Goal: Navigation & Orientation: Find specific page/section

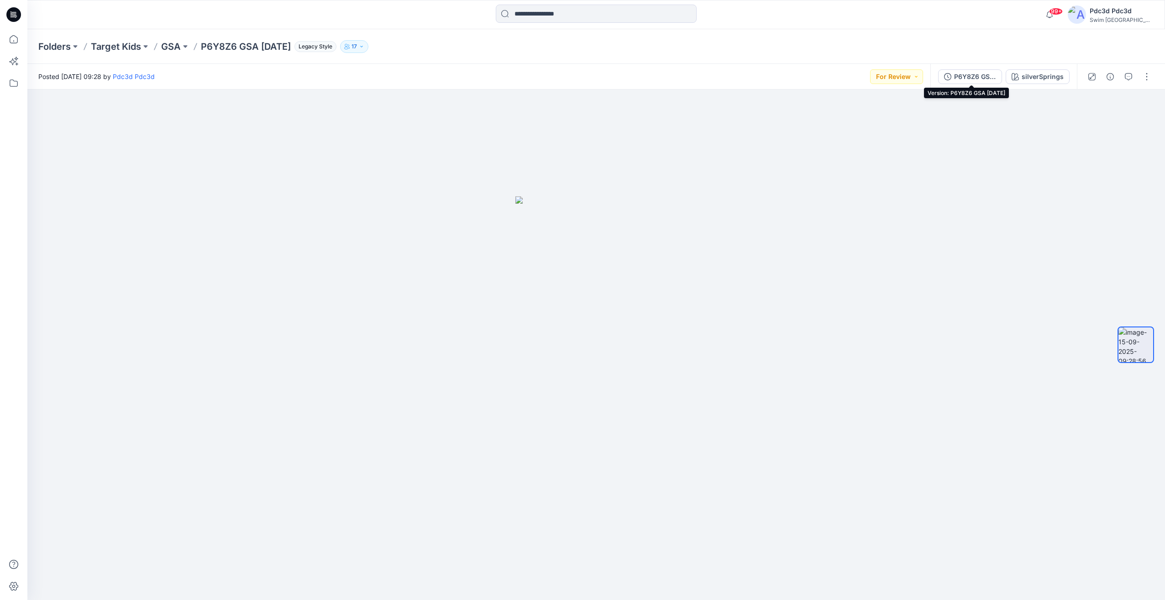
click at [955, 75] on div "P6Y8Z6 GSA [DATE]" at bounding box center [975, 77] width 42 height 10
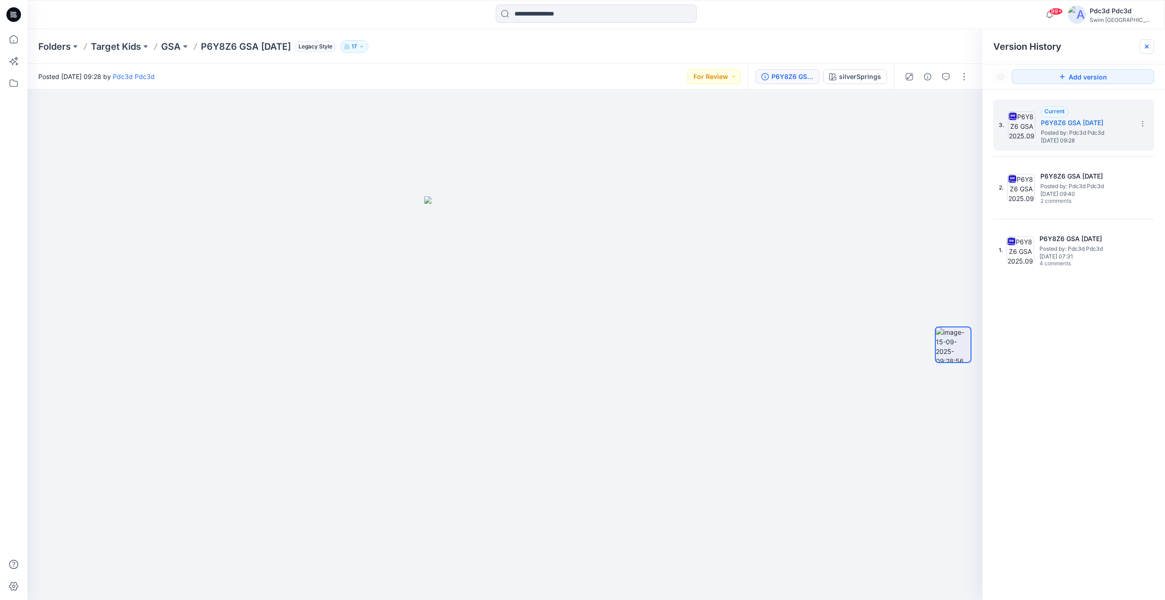
click at [1147, 50] on div at bounding box center [1146, 46] width 15 height 15
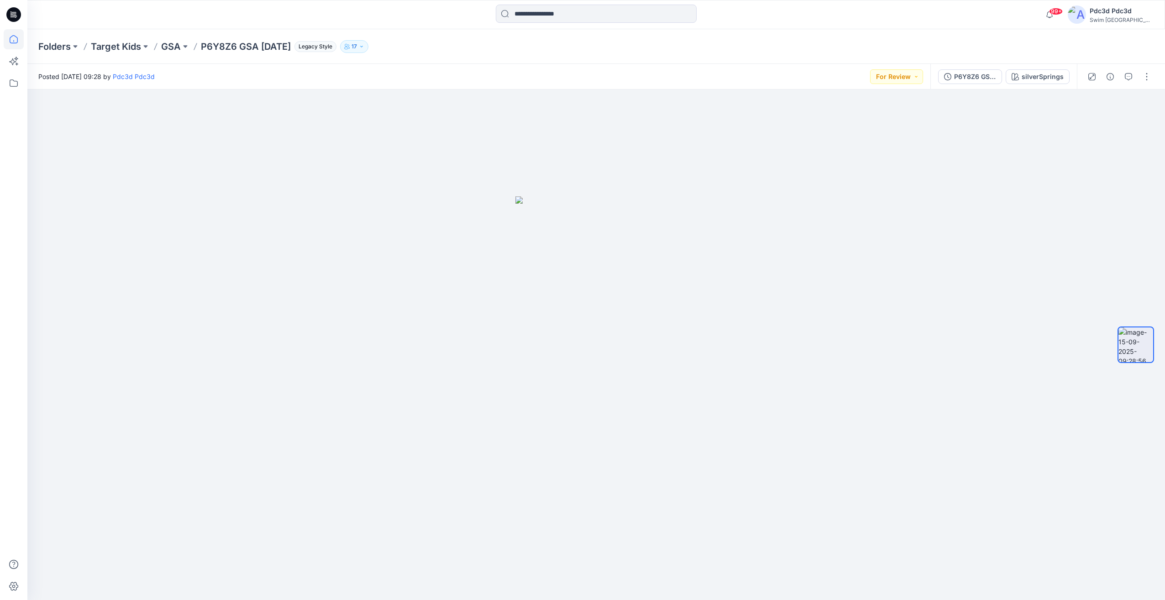
click at [4, 41] on icon at bounding box center [14, 39] width 20 height 20
